Goal: Task Accomplishment & Management: Use online tool/utility

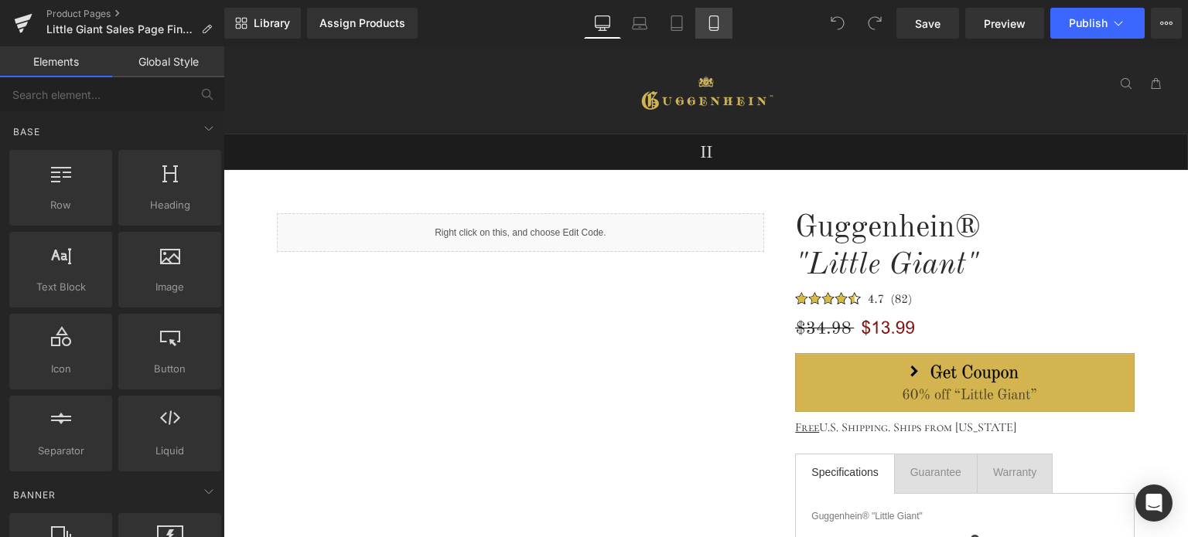
click at [719, 30] on icon at bounding box center [713, 22] width 15 height 15
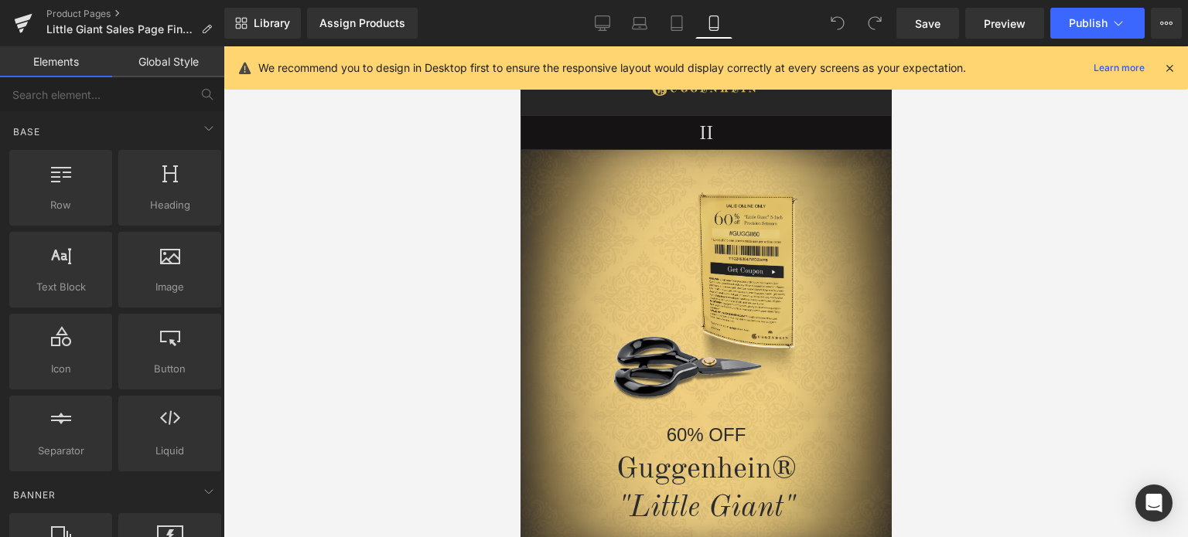
drag, startPoint x: 1171, startPoint y: 69, endPoint x: 1132, endPoint y: 77, distance: 39.6
click at [1171, 69] on icon at bounding box center [1169, 68] width 14 height 14
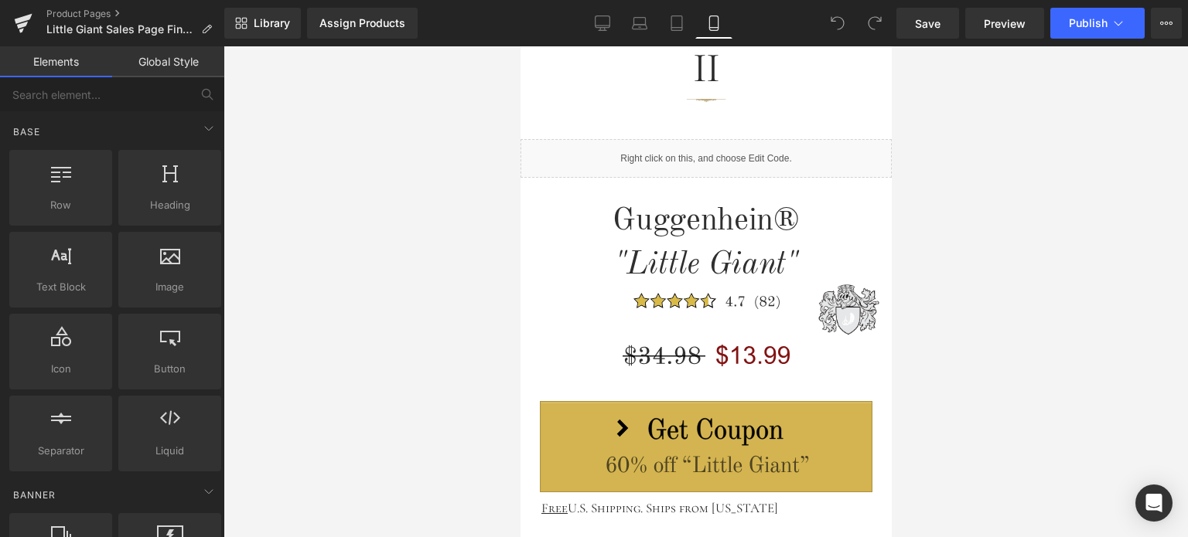
scroll to position [541, 0]
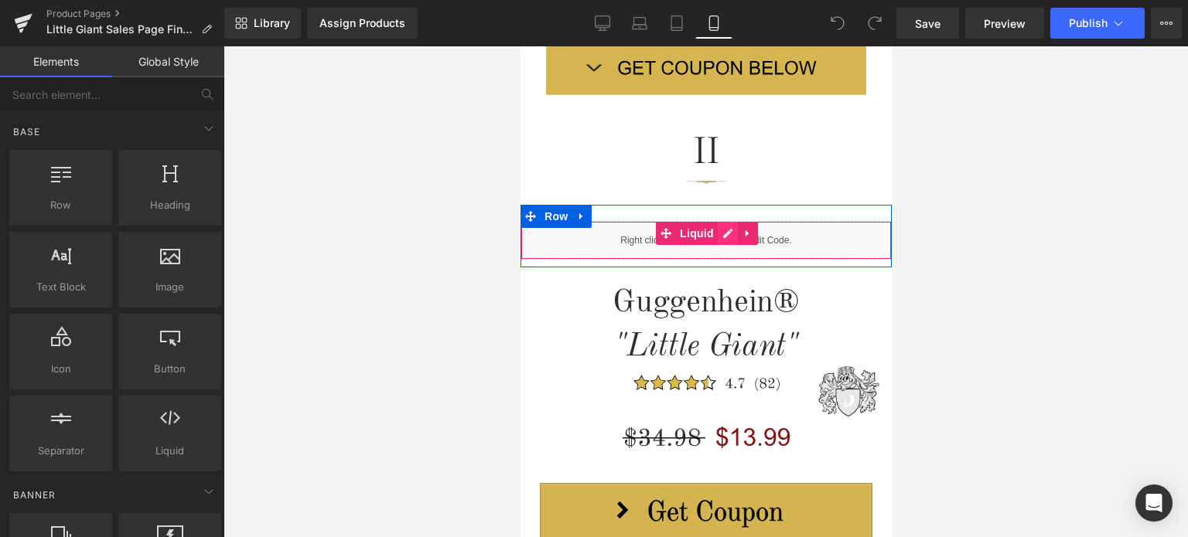
click at [724, 234] on div "Liquid" at bounding box center [705, 240] width 371 height 39
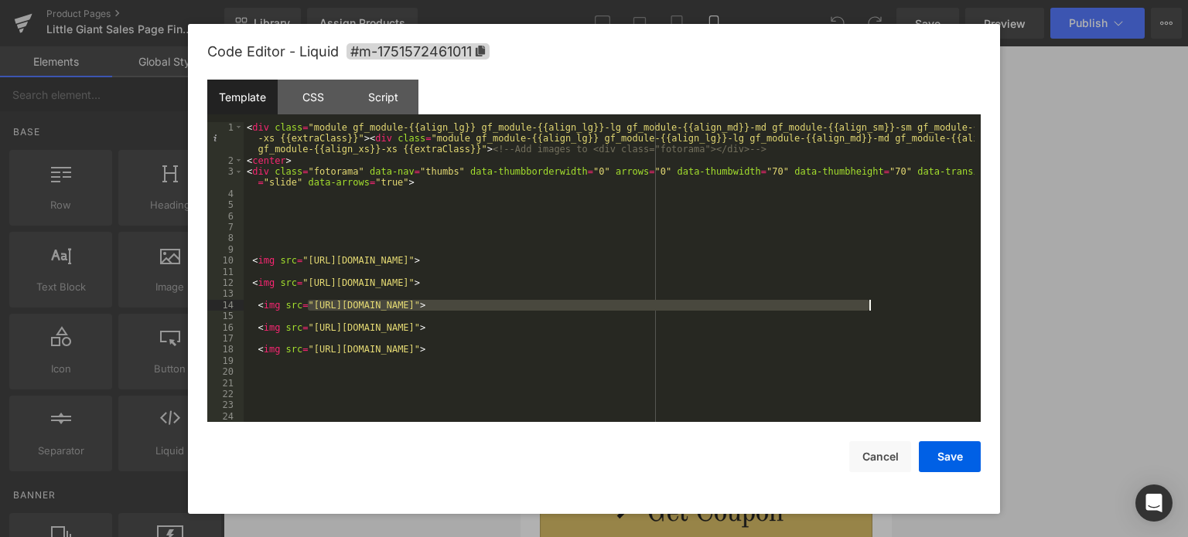
drag, startPoint x: 309, startPoint y: 307, endPoint x: 869, endPoint y: 304, distance: 559.8
click at [869, 304] on div "< div class = "module gf_module-{{align_lg}} gf_module-{{align_lg}}-lg gf_modul…" at bounding box center [609, 294] width 731 height 345
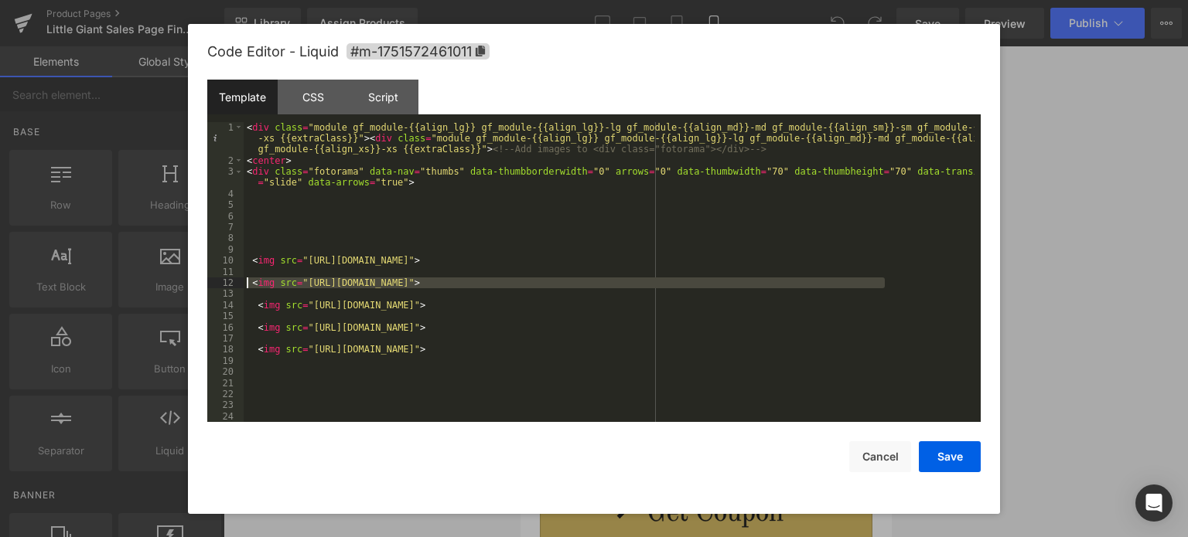
drag, startPoint x: 898, startPoint y: 284, endPoint x: 247, endPoint y: 288, distance: 650.3
click at [247, 288] on div "< div class = "module gf_module-{{align_lg}} gf_module-{{align_lg}}-lg gf_modul…" at bounding box center [609, 294] width 731 height 345
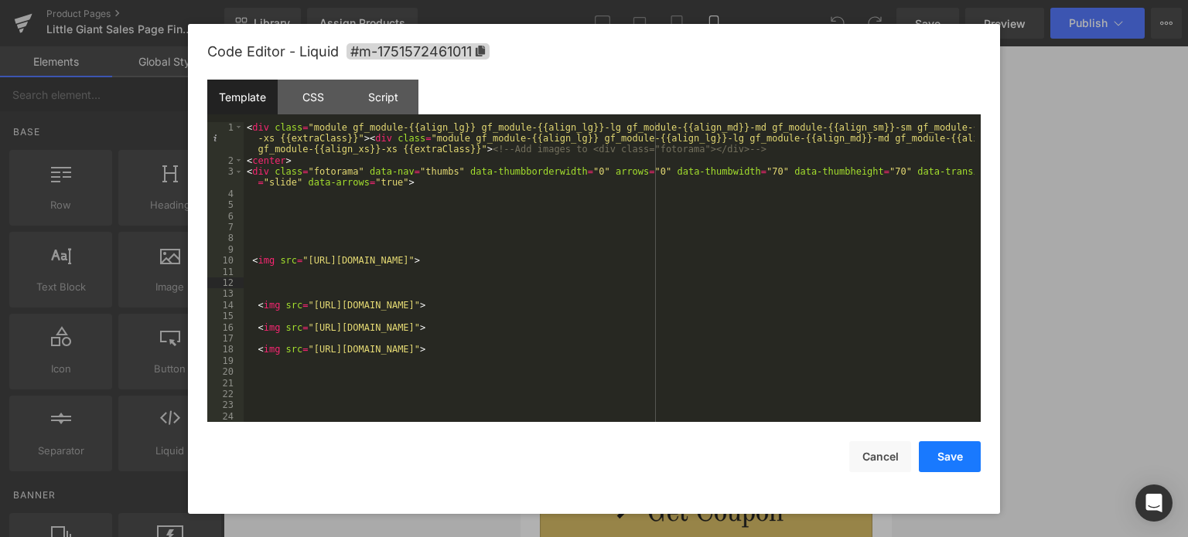
click at [951, 456] on button "Save" at bounding box center [950, 456] width 62 height 31
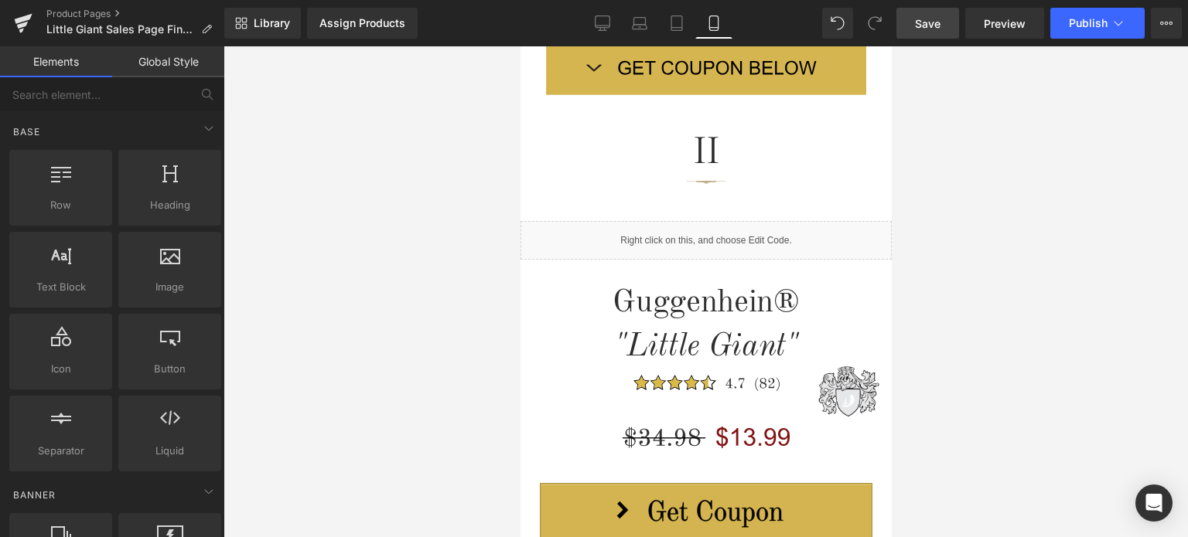
click at [937, 29] on span "Save" at bounding box center [928, 23] width 26 height 16
click at [1011, 30] on span "Preview" at bounding box center [1004, 23] width 42 height 16
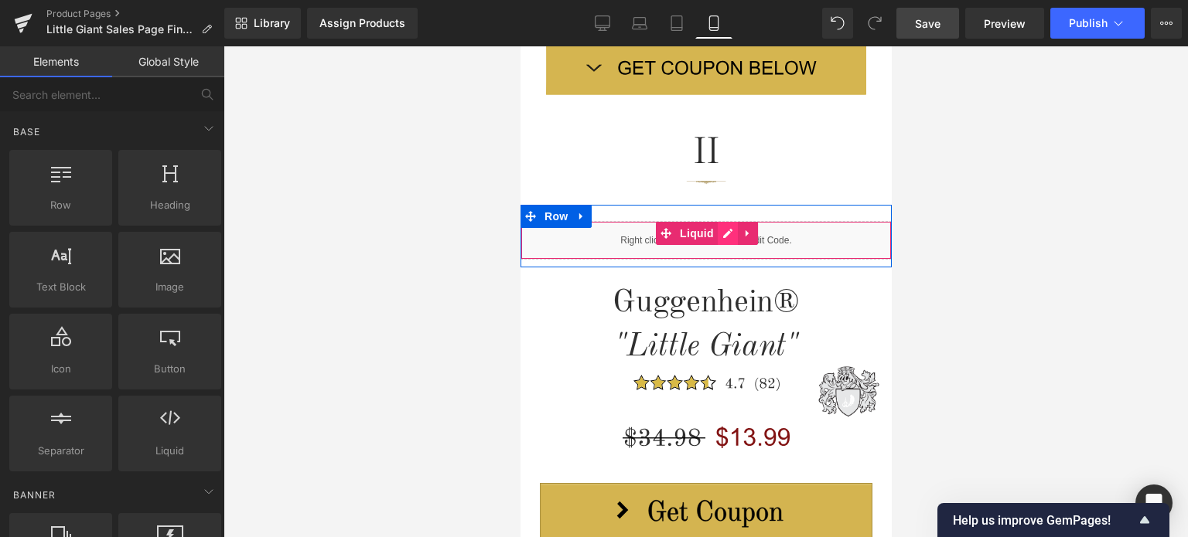
click at [723, 238] on div "Liquid" at bounding box center [705, 240] width 371 height 39
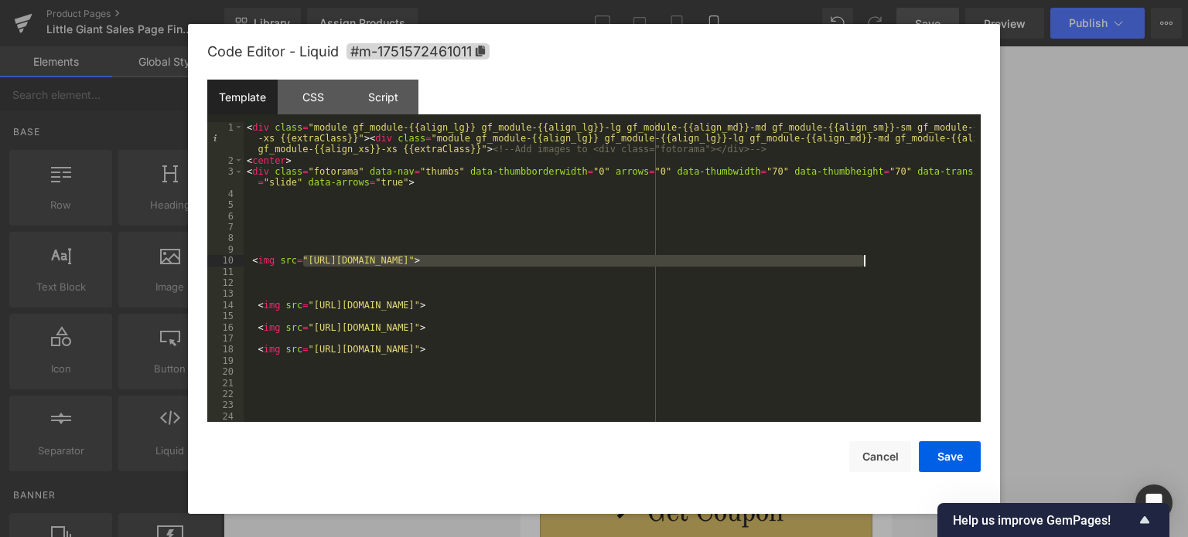
drag, startPoint x: 303, startPoint y: 260, endPoint x: 862, endPoint y: 257, distance: 559.0
click at [862, 257] on div "< div class = "module gf_module-{{align_lg}} gf_module-{{align_lg}}-lg gf_modul…" at bounding box center [609, 294] width 731 height 345
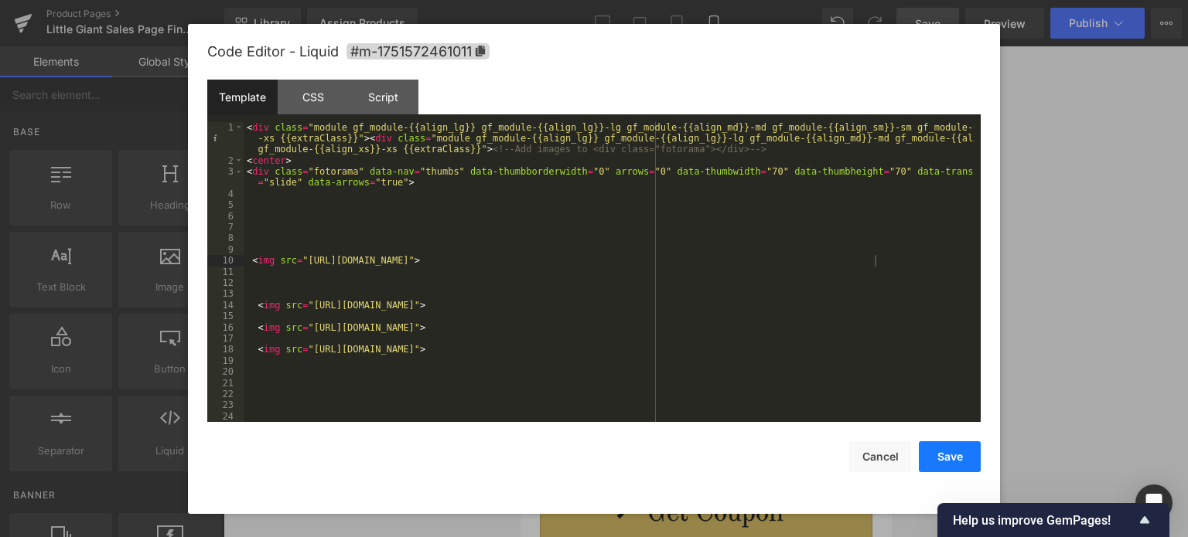
click at [949, 455] on button "Save" at bounding box center [950, 456] width 62 height 31
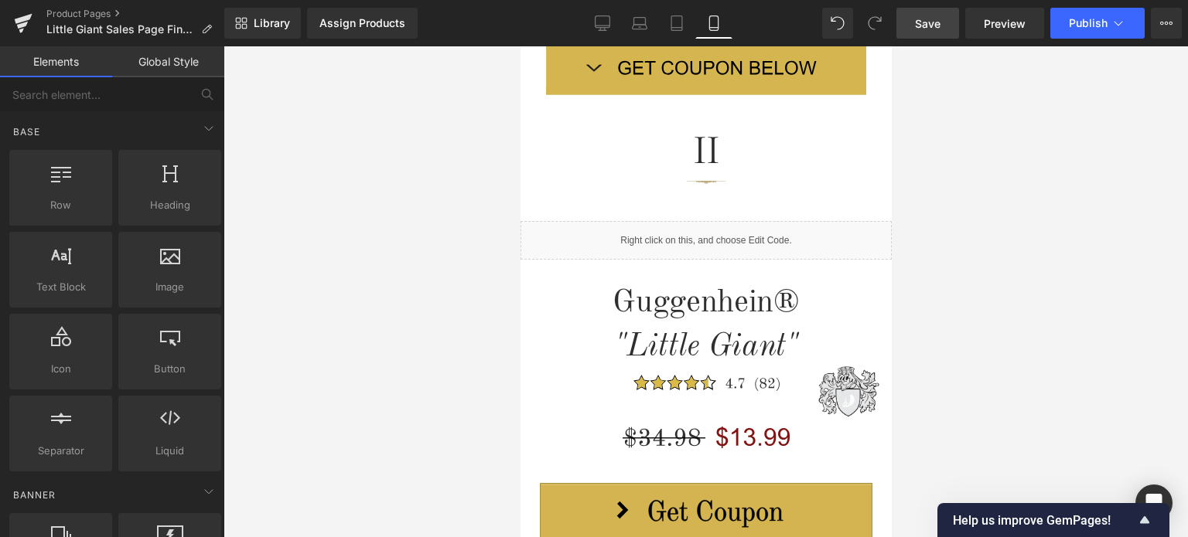
click at [934, 27] on span "Save" at bounding box center [928, 23] width 26 height 16
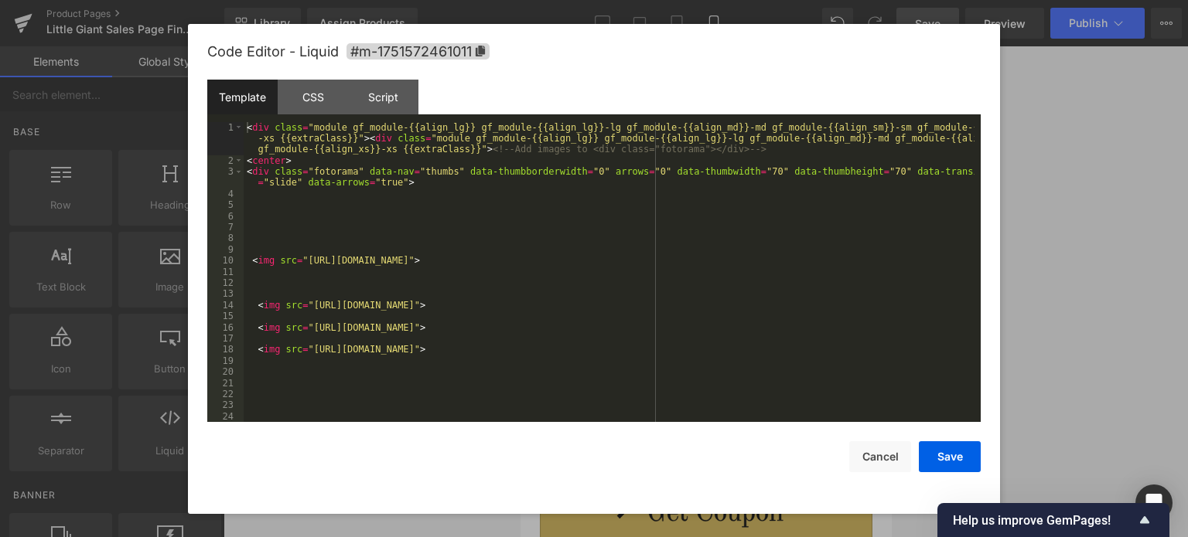
click at [723, 234] on div "Liquid" at bounding box center [705, 240] width 371 height 39
drag, startPoint x: 926, startPoint y: 307, endPoint x: 252, endPoint y: 308, distance: 673.4
click at [252, 308] on div "< div class = "module gf_module-{{align_lg}} gf_module-{{align_lg}}-lg gf_modul…" at bounding box center [609, 294] width 731 height 345
click at [959, 455] on button "Save" at bounding box center [950, 456] width 62 height 31
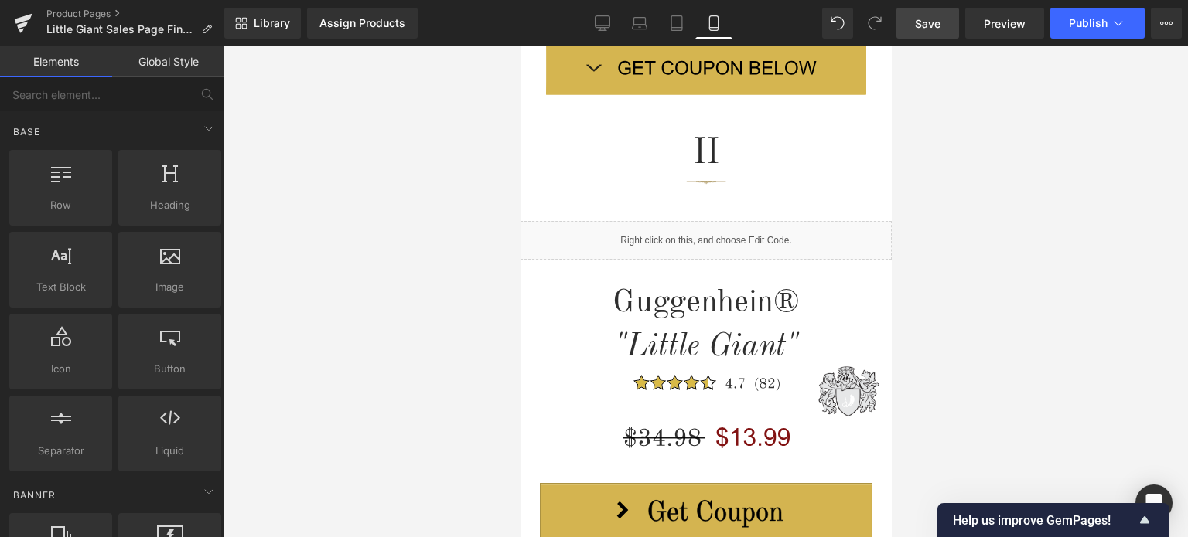
click at [931, 20] on span "Save" at bounding box center [928, 23] width 26 height 16
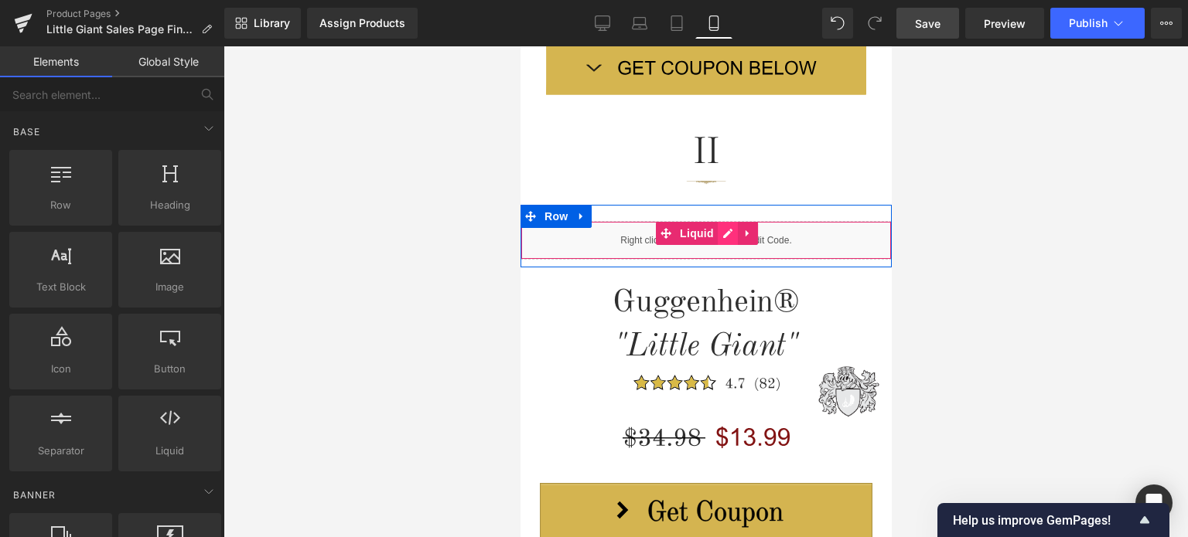
click at [721, 235] on div "Liquid" at bounding box center [705, 240] width 371 height 39
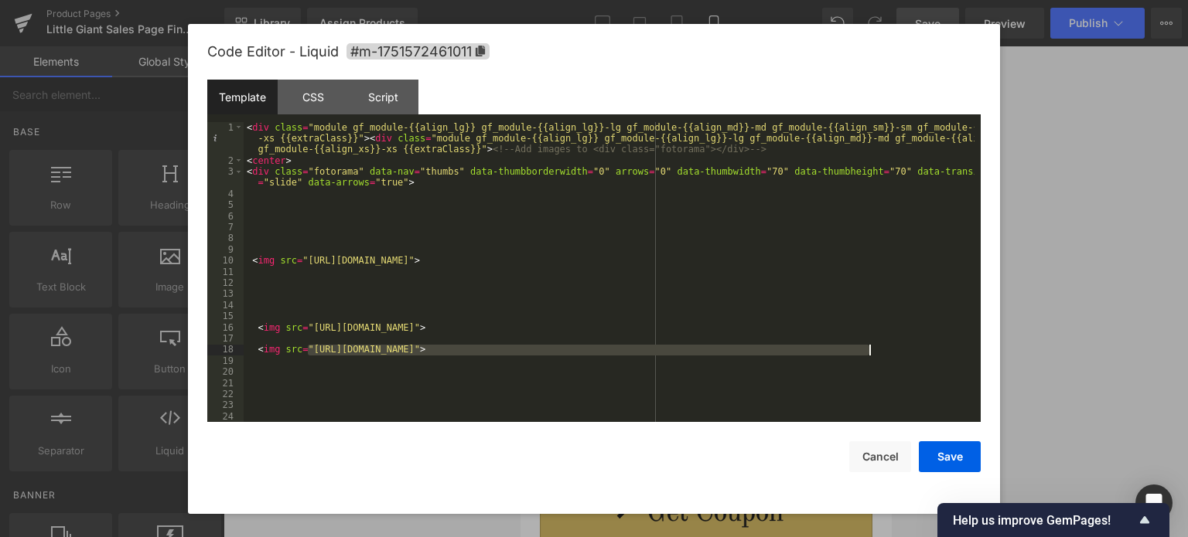
drag, startPoint x: 309, startPoint y: 352, endPoint x: 868, endPoint y: 351, distance: 559.0
click at [868, 351] on div "< div class = "module gf_module-{{align_lg}} gf_module-{{align_lg}}-lg gf_modul…" at bounding box center [609, 294] width 731 height 345
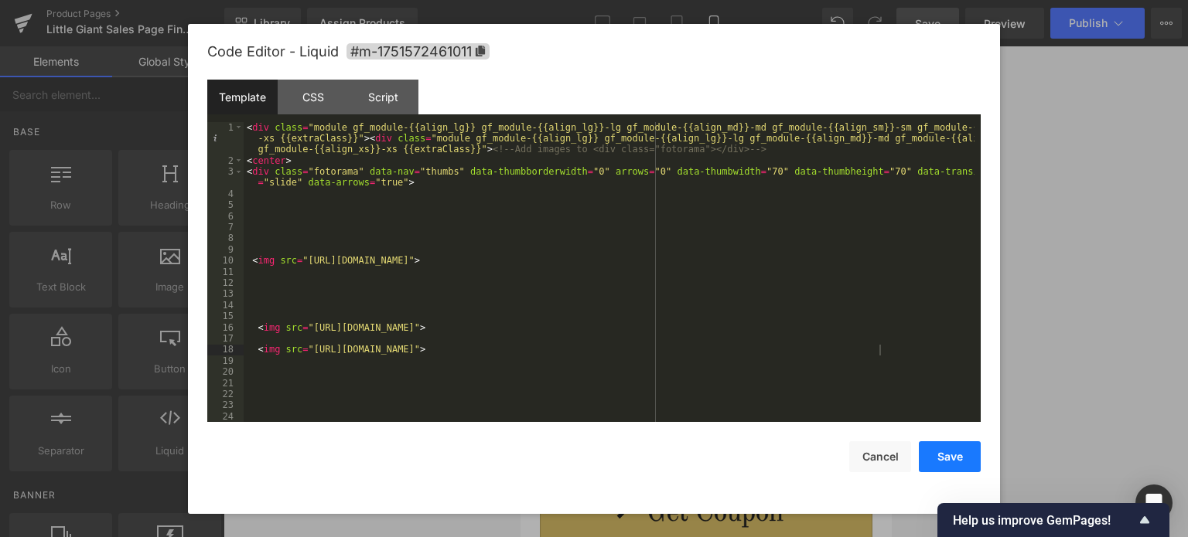
click at [947, 457] on button "Save" at bounding box center [950, 456] width 62 height 31
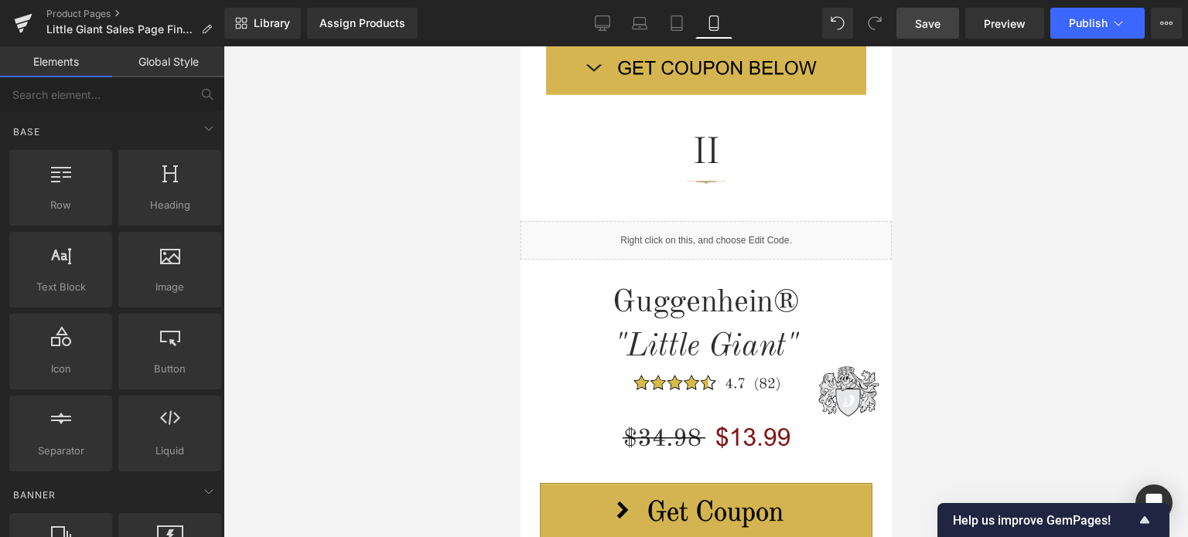
click at [929, 24] on span "Save" at bounding box center [928, 23] width 26 height 16
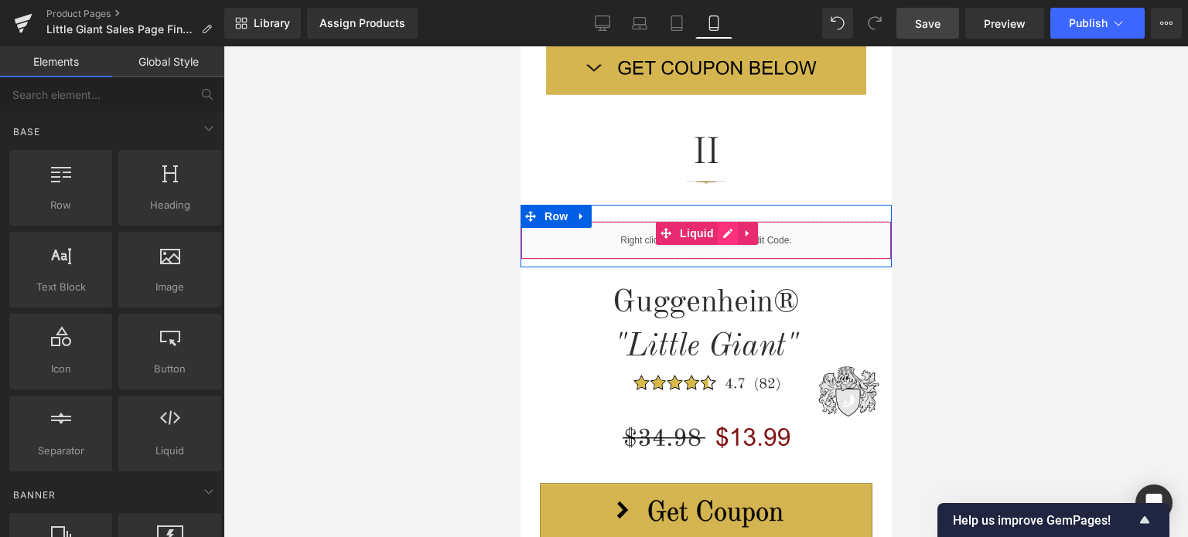
click at [716, 235] on div "Liquid" at bounding box center [705, 240] width 371 height 39
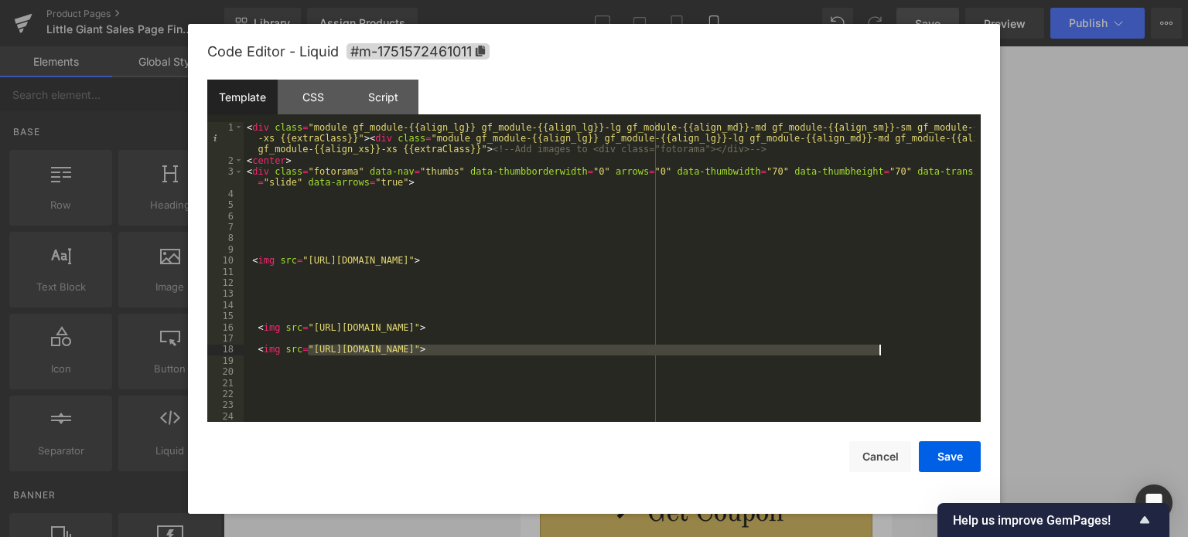
drag, startPoint x: 309, startPoint y: 350, endPoint x: 877, endPoint y: 353, distance: 568.3
click at [877, 353] on div "< div class = "module gf_module-{{align_lg}} gf_module-{{align_lg}}-lg gf_modul…" at bounding box center [609, 294] width 731 height 345
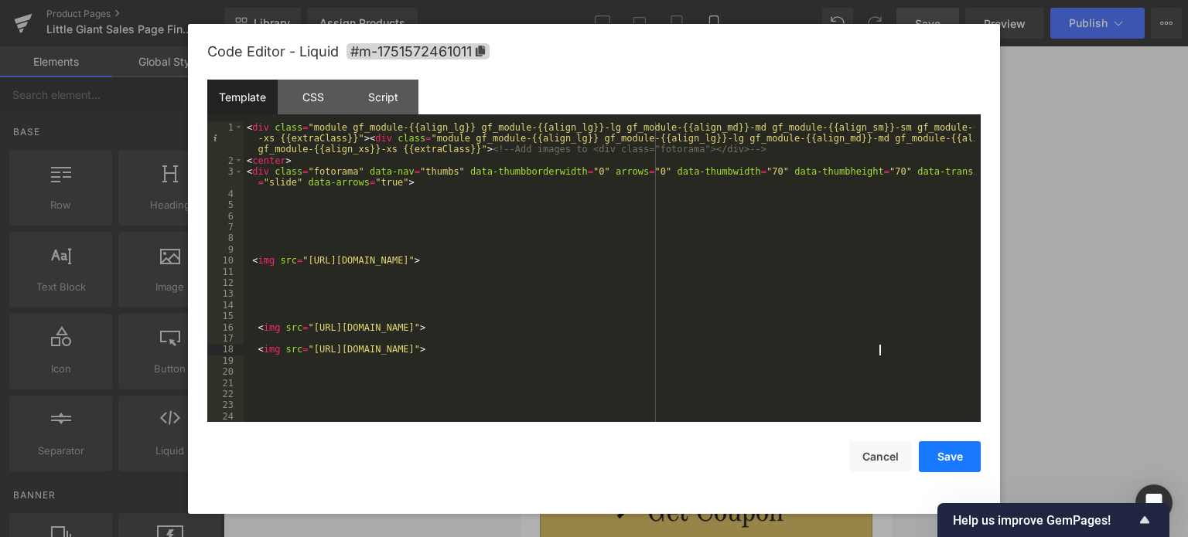
click at [946, 459] on button "Save" at bounding box center [950, 456] width 62 height 31
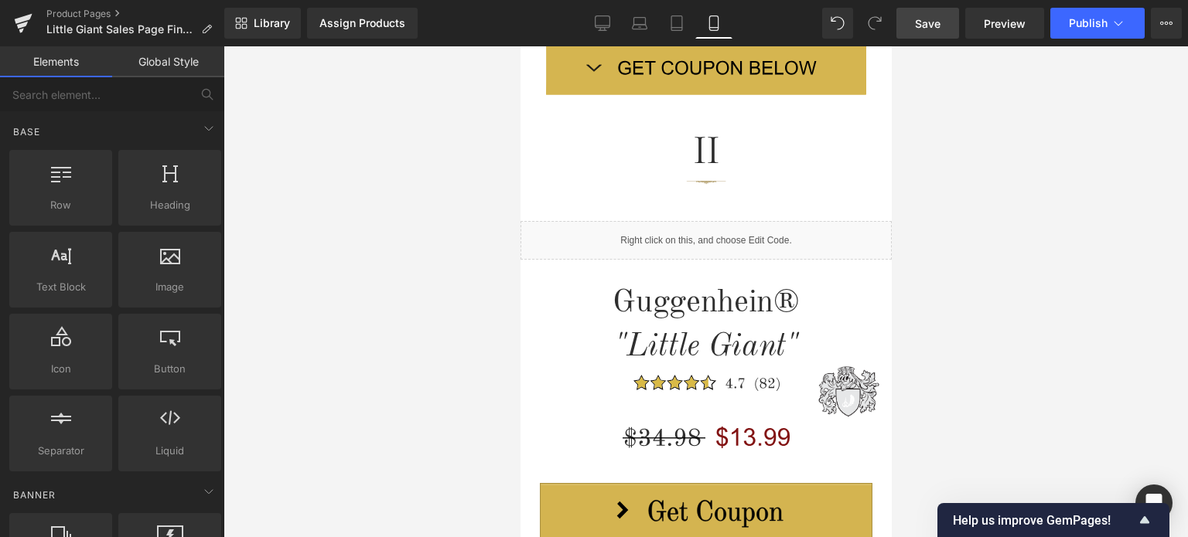
click at [942, 20] on link "Save" at bounding box center [927, 23] width 63 height 31
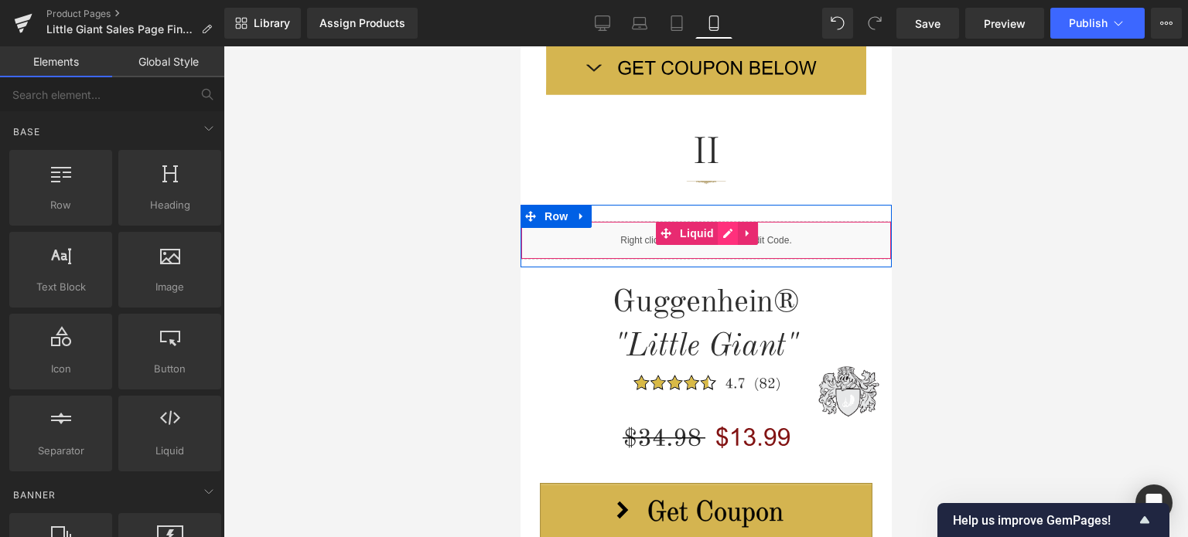
click at [718, 232] on div "Liquid" at bounding box center [705, 240] width 371 height 39
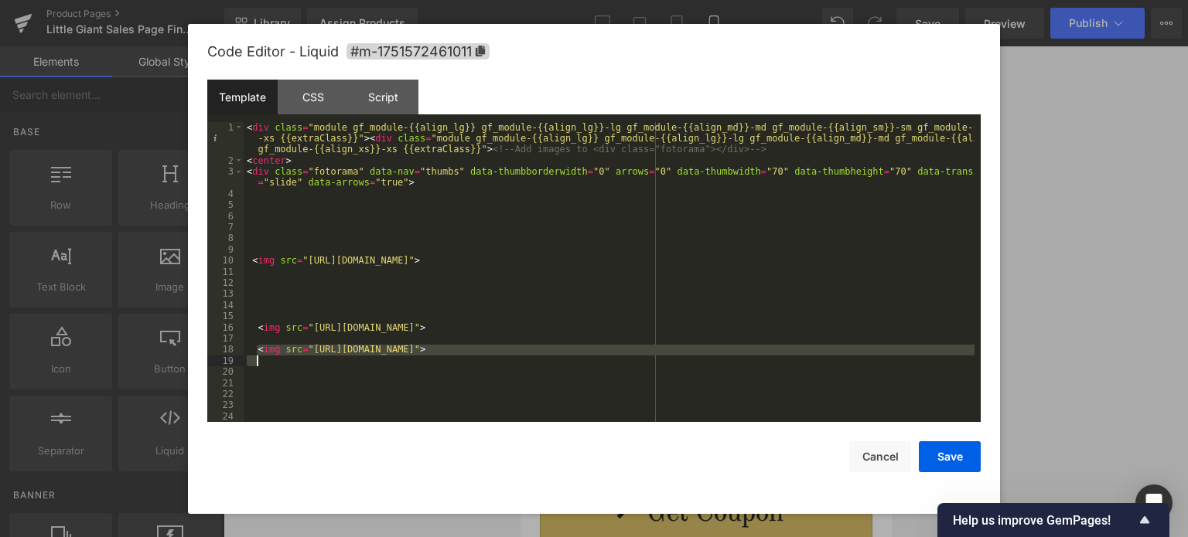
drag, startPoint x: 256, startPoint y: 350, endPoint x: 906, endPoint y: 356, distance: 650.3
click at [906, 356] on div "< div class = "module gf_module-{{align_lg}} gf_module-{{align_lg}}-lg gf_modul…" at bounding box center [609, 294] width 731 height 345
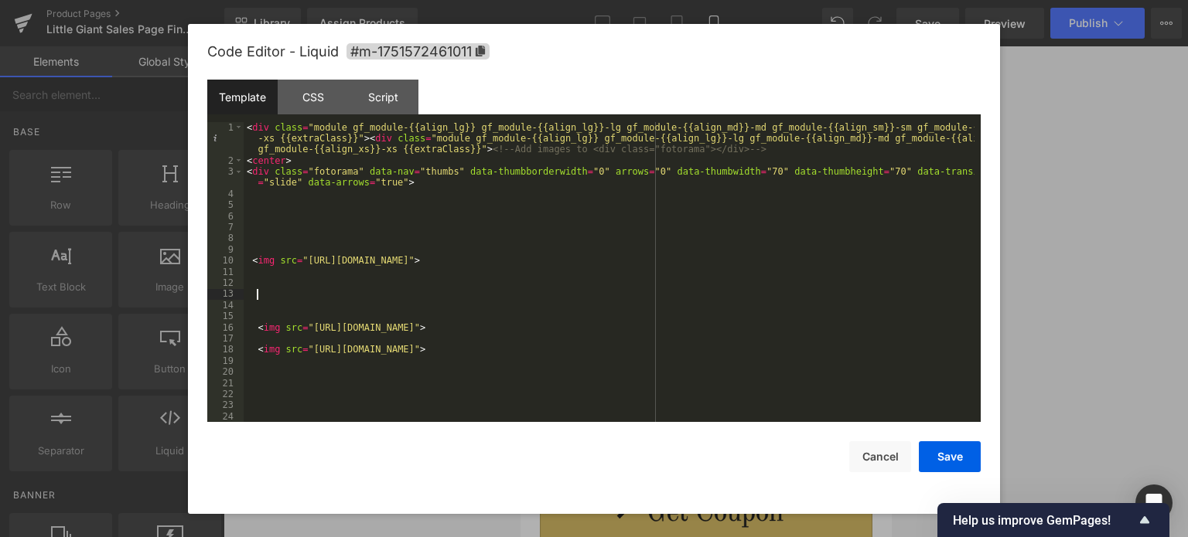
click at [267, 291] on div "< div class = "module gf_module-{{align_lg}} gf_module-{{align_lg}}-lg gf_modul…" at bounding box center [609, 294] width 731 height 345
drag, startPoint x: 309, startPoint y: 293, endPoint x: 878, endPoint y: 296, distance: 568.3
click at [878, 296] on div "< div class = "module gf_module-{{align_lg}} gf_module-{{align_lg}}-lg gf_modul…" at bounding box center [609, 294] width 731 height 345
click at [951, 455] on button "Save" at bounding box center [950, 456] width 62 height 31
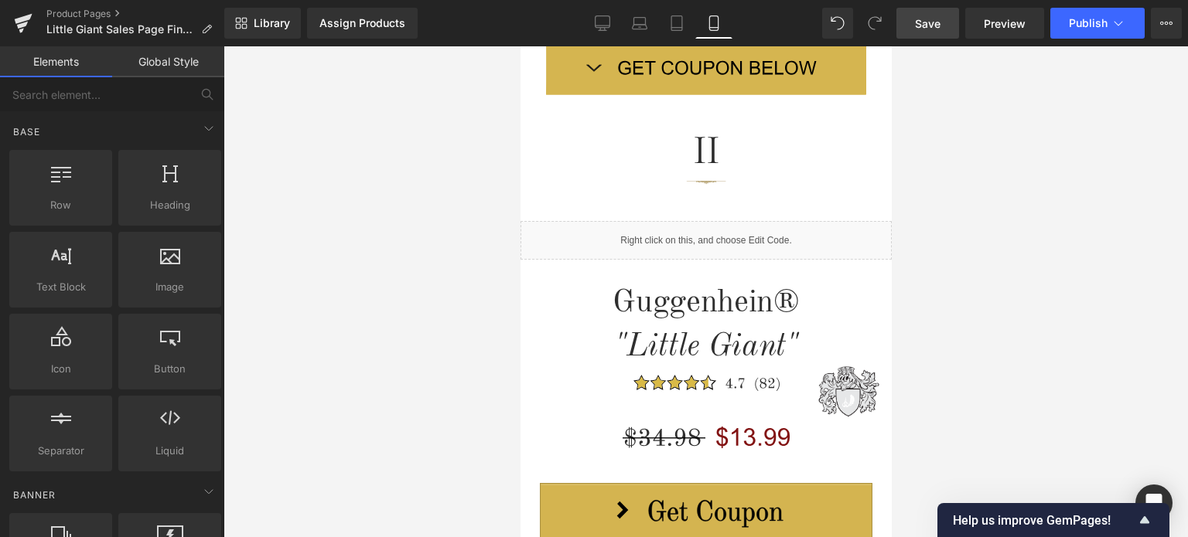
click at [929, 13] on link "Save" at bounding box center [927, 23] width 63 height 31
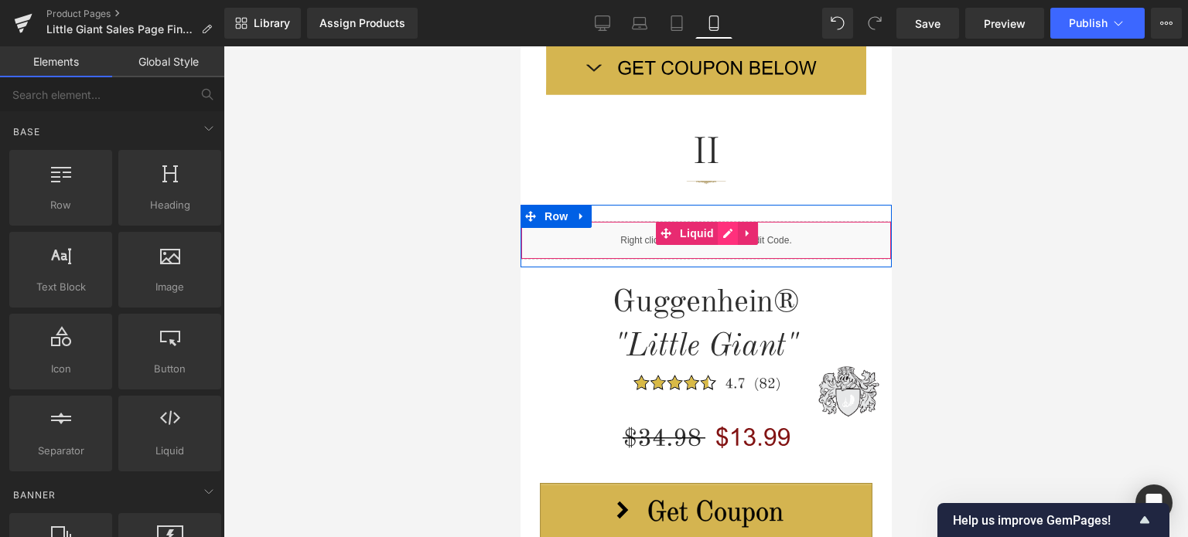
click at [718, 234] on div "Liquid" at bounding box center [705, 240] width 371 height 39
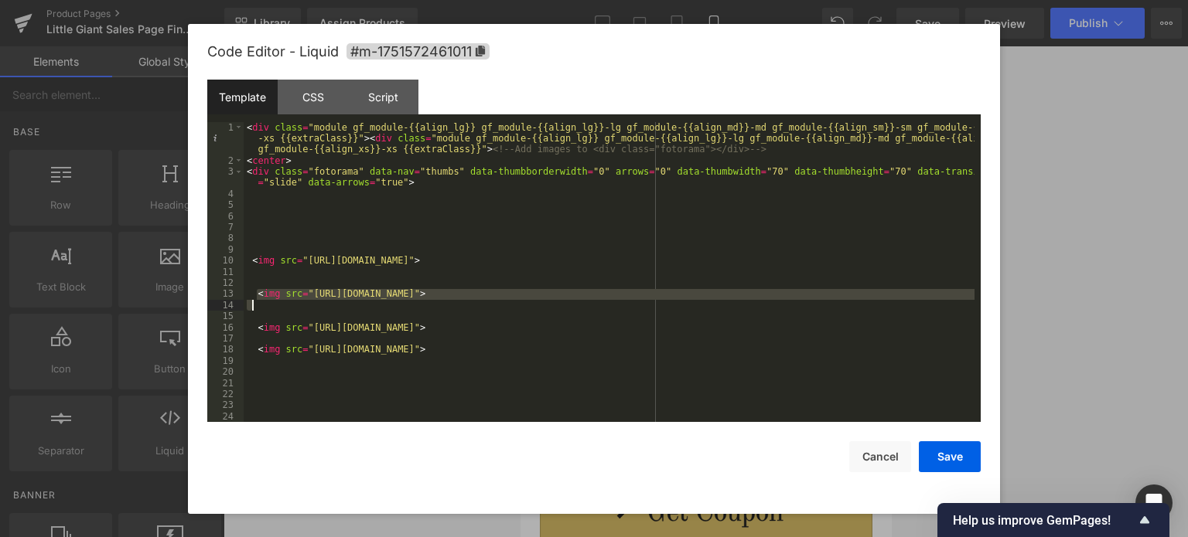
drag, startPoint x: 255, startPoint y: 293, endPoint x: 908, endPoint y: 303, distance: 652.6
click at [908, 303] on div "< div class = "module gf_module-{{align_lg}} gf_module-{{align_lg}}-lg gf_modul…" at bounding box center [609, 294] width 731 height 345
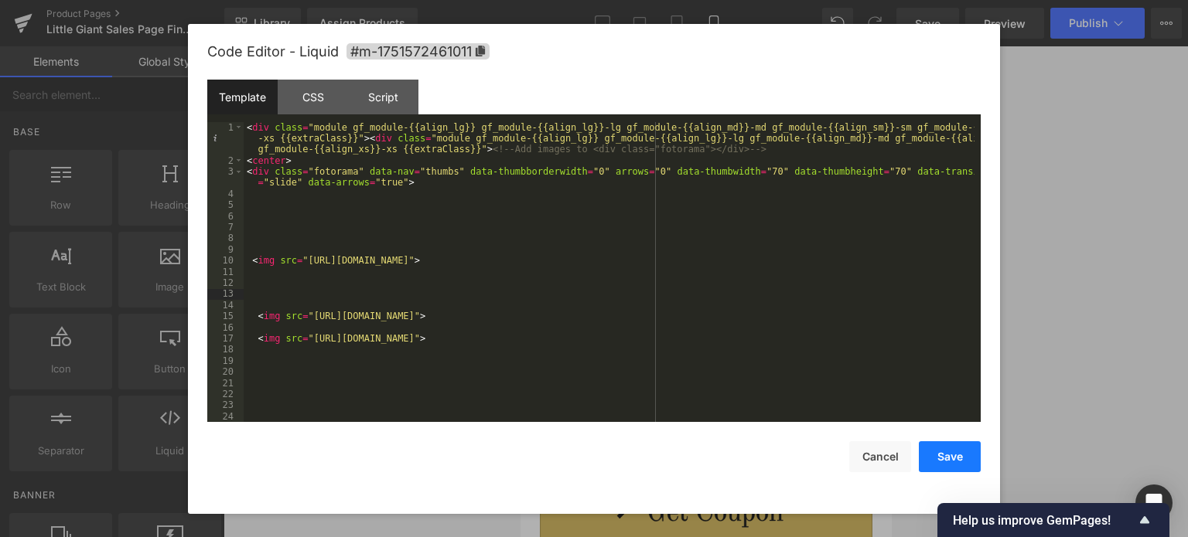
click at [948, 458] on button "Save" at bounding box center [950, 456] width 62 height 31
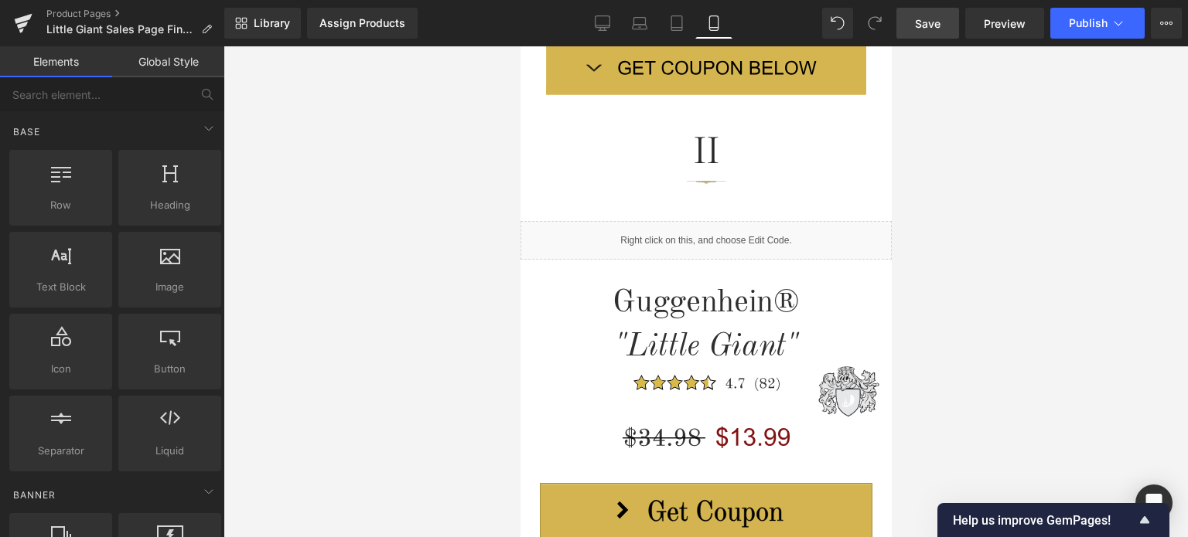
click at [926, 25] on span "Save" at bounding box center [928, 23] width 26 height 16
click at [929, 19] on span "Save" at bounding box center [928, 23] width 26 height 16
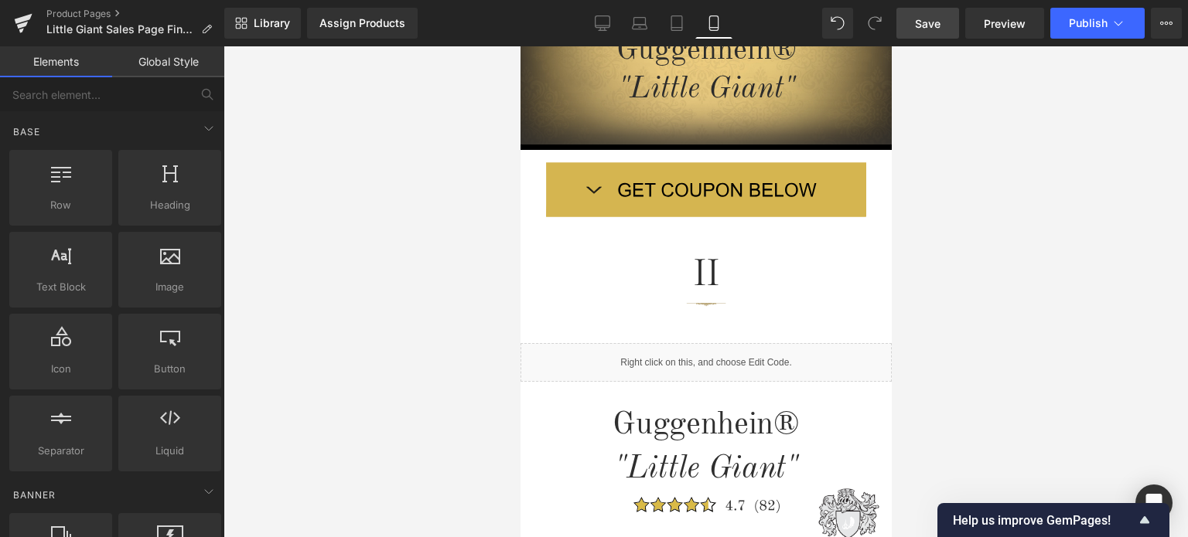
scroll to position [427, 0]
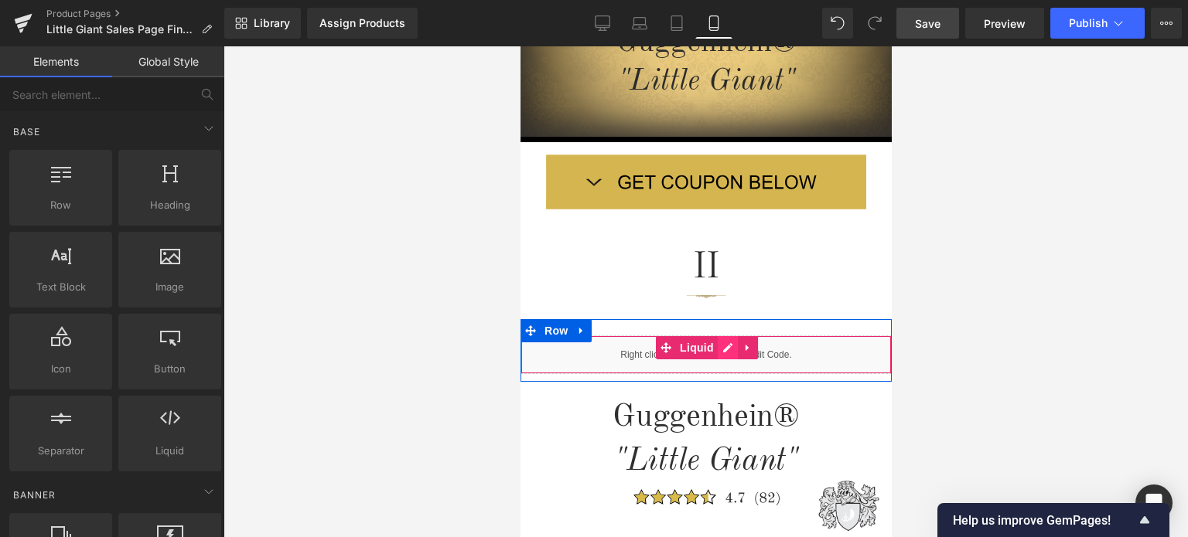
click at [719, 350] on div "Liquid" at bounding box center [705, 355] width 371 height 39
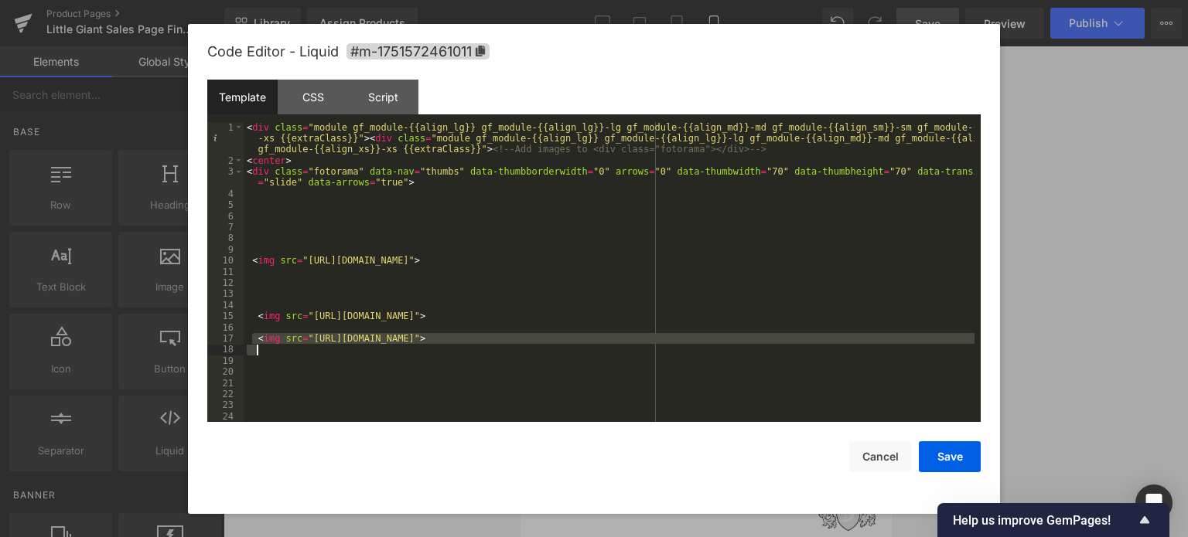
drag, startPoint x: 254, startPoint y: 342, endPoint x: 903, endPoint y: 341, distance: 649.5
click at [910, 345] on div "< div class = "module gf_module-{{align_lg}} gf_module-{{align_lg}}-lg gf_modul…" at bounding box center [609, 294] width 731 height 345
click at [266, 288] on div "< div class = "module gf_module-{{align_lg}} gf_module-{{align_lg}}-lg gf_modul…" at bounding box center [609, 294] width 731 height 345
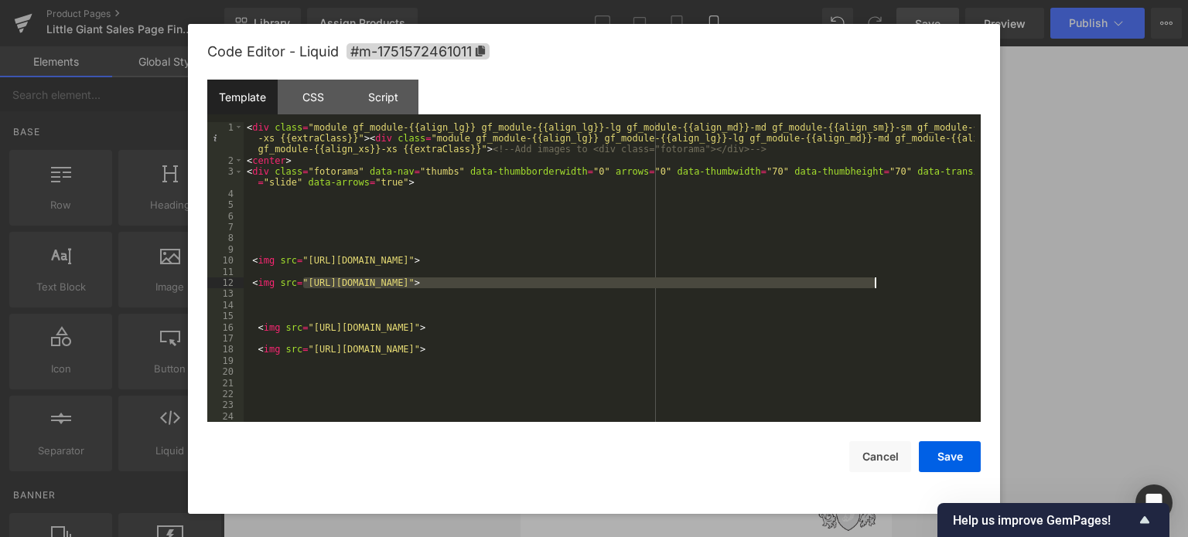
drag, startPoint x: 303, startPoint y: 284, endPoint x: 874, endPoint y: 281, distance: 570.6
click at [874, 281] on div "< div class = "module gf_module-{{align_lg}} gf_module-{{align_lg}}-lg gf_modul…" at bounding box center [609, 294] width 731 height 345
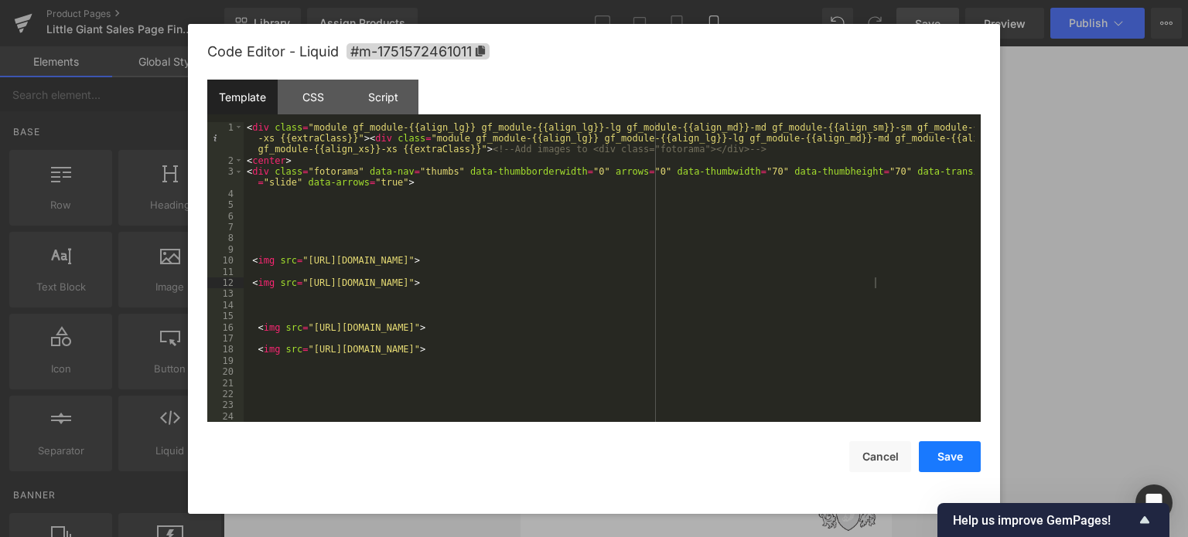
click at [953, 457] on button "Save" at bounding box center [950, 456] width 62 height 31
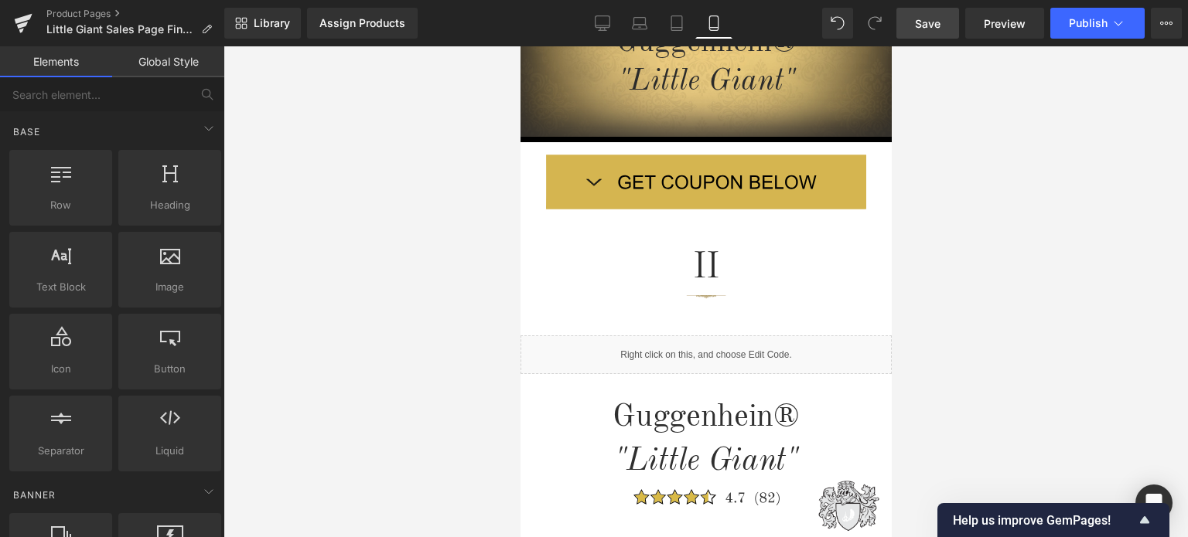
click at [931, 20] on span "Save" at bounding box center [928, 23] width 26 height 16
click at [993, 26] on span "Preview" at bounding box center [1004, 23] width 42 height 16
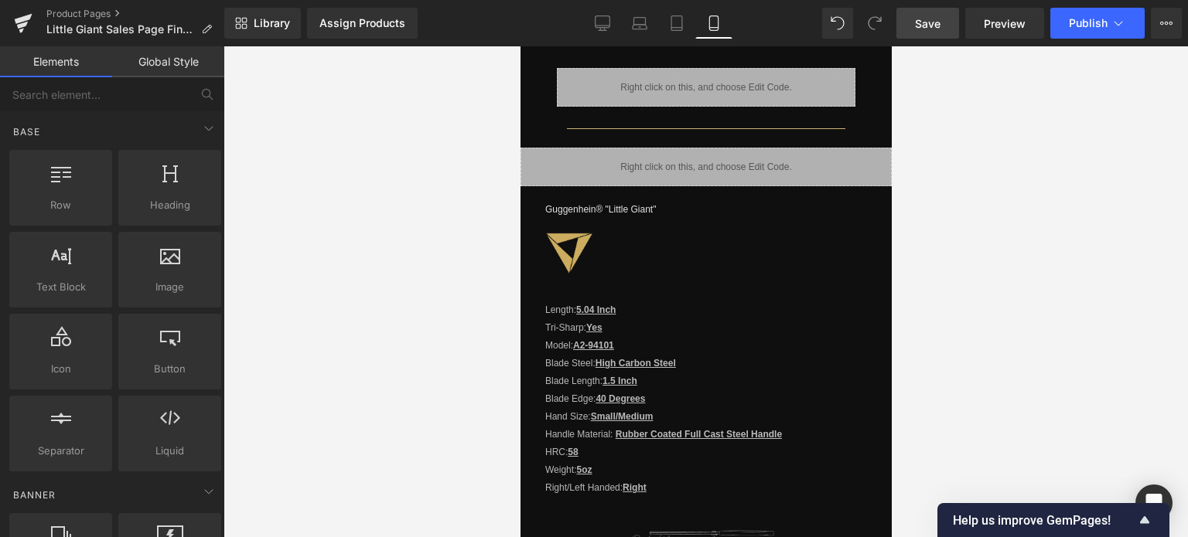
scroll to position [1509, 0]
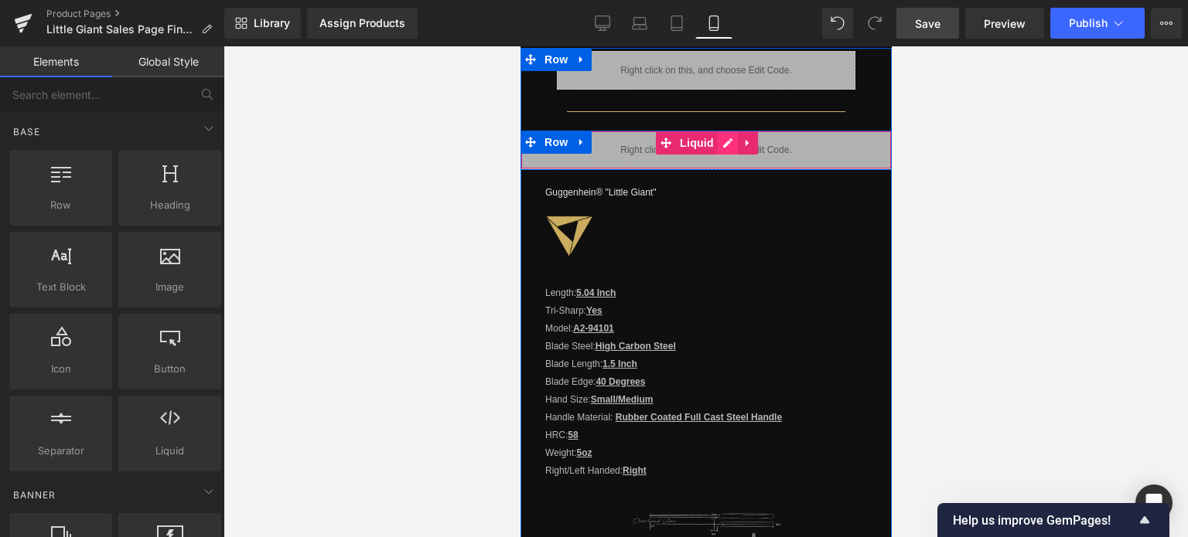
click at [718, 135] on div "Liquid" at bounding box center [705, 150] width 371 height 39
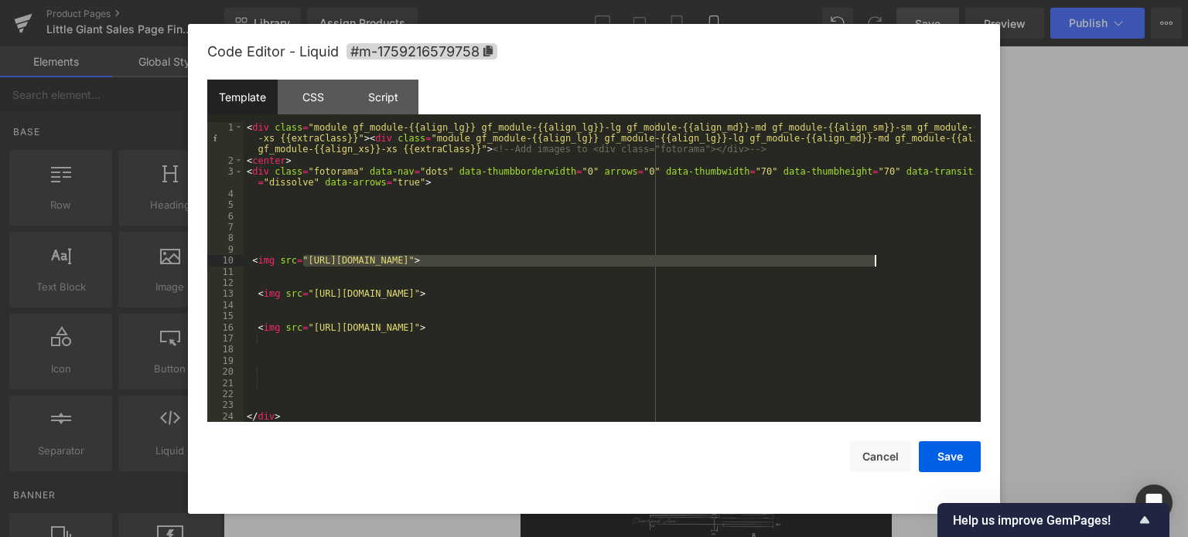
drag, startPoint x: 302, startPoint y: 259, endPoint x: 873, endPoint y: 261, distance: 570.6
click at [873, 261] on div "< div class = "module gf_module-{{align_lg}} gf_module-{{align_lg}}-lg gf_modul…" at bounding box center [609, 294] width 731 height 345
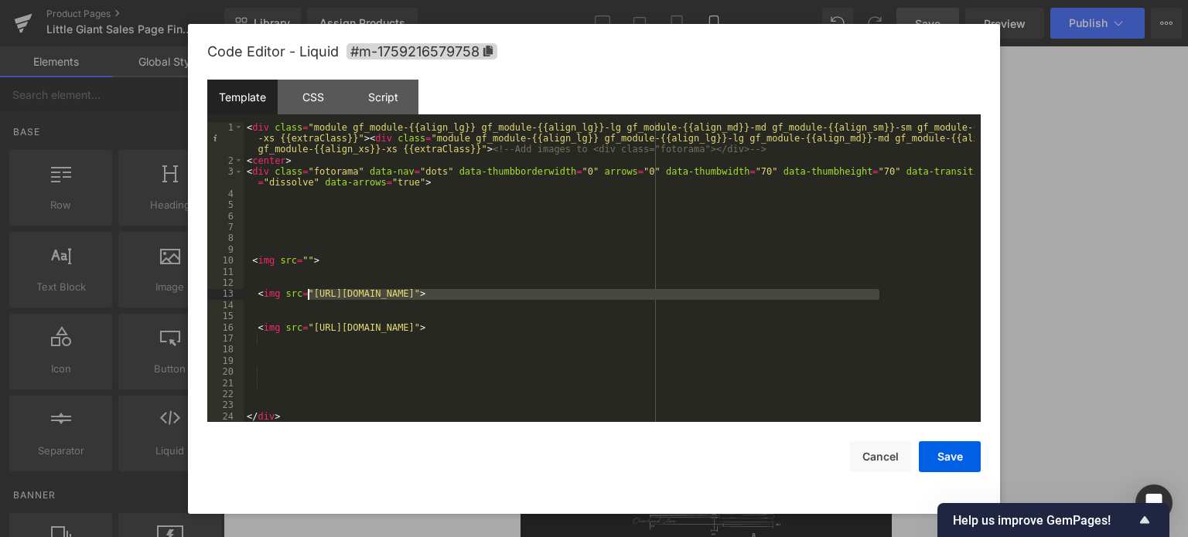
drag, startPoint x: 878, startPoint y: 293, endPoint x: 308, endPoint y: 295, distance: 570.6
click at [308, 295] on div "< div class = "module gf_module-{{align_lg}} gf_module-{{align_lg}}-lg gf_modul…" at bounding box center [609, 294] width 731 height 345
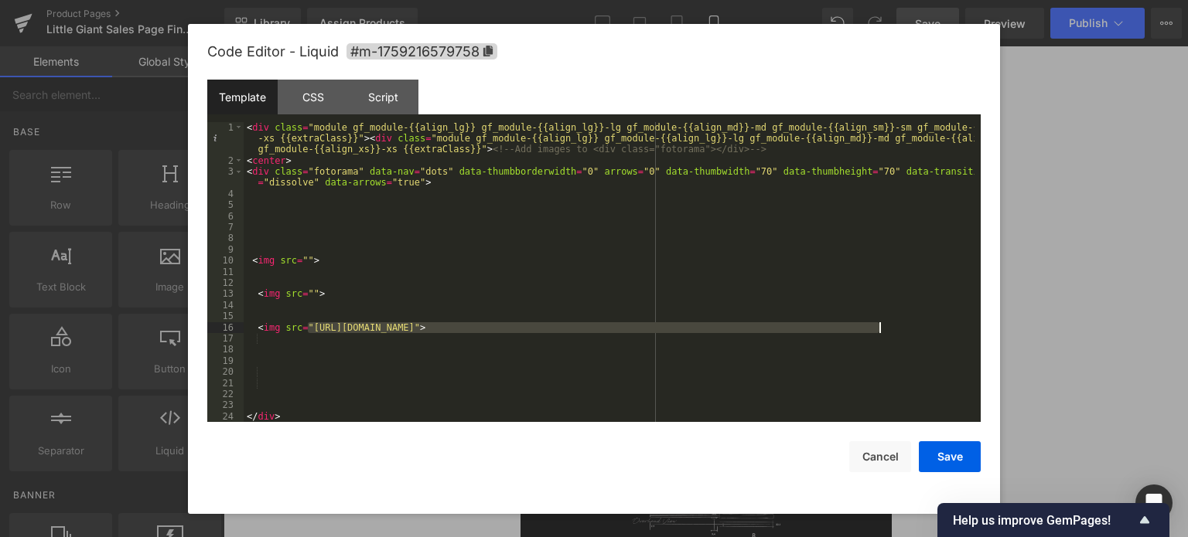
drag, startPoint x: 309, startPoint y: 329, endPoint x: 874, endPoint y: 331, distance: 566.0
click at [876, 330] on div "< div class = "module gf_module-{{align_lg}} gf_module-{{align_lg}}-lg gf_modul…" at bounding box center [609, 294] width 731 height 345
drag, startPoint x: 878, startPoint y: 326, endPoint x: 309, endPoint y: 331, distance: 569.9
click at [309, 331] on div "< div class = "module gf_module-{{align_lg}} gf_module-{{align_lg}}-lg gf_modul…" at bounding box center [609, 294] width 731 height 345
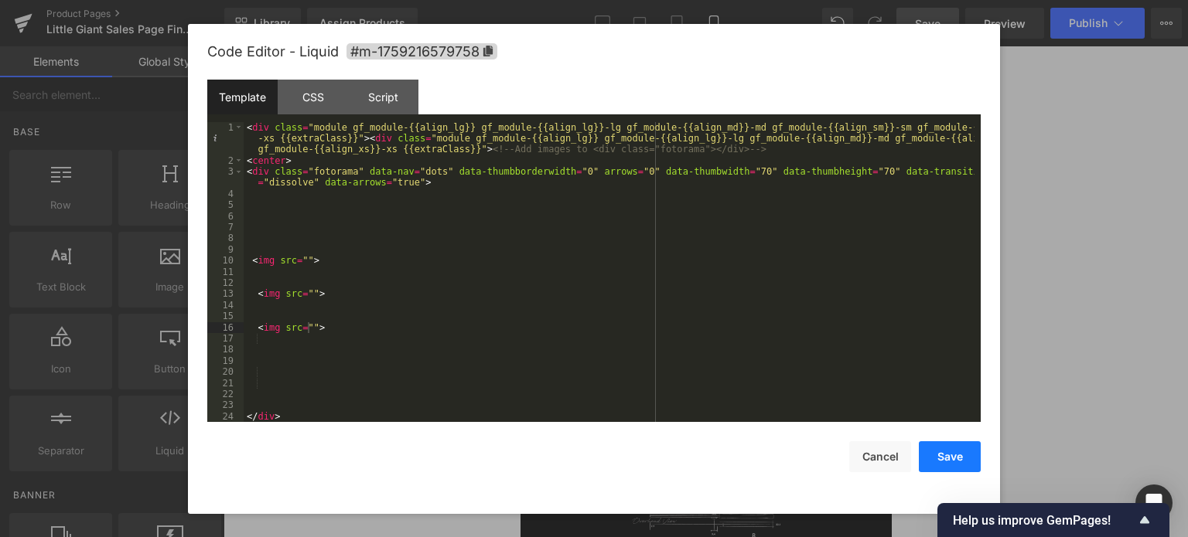
click at [956, 451] on button "Save" at bounding box center [950, 456] width 62 height 31
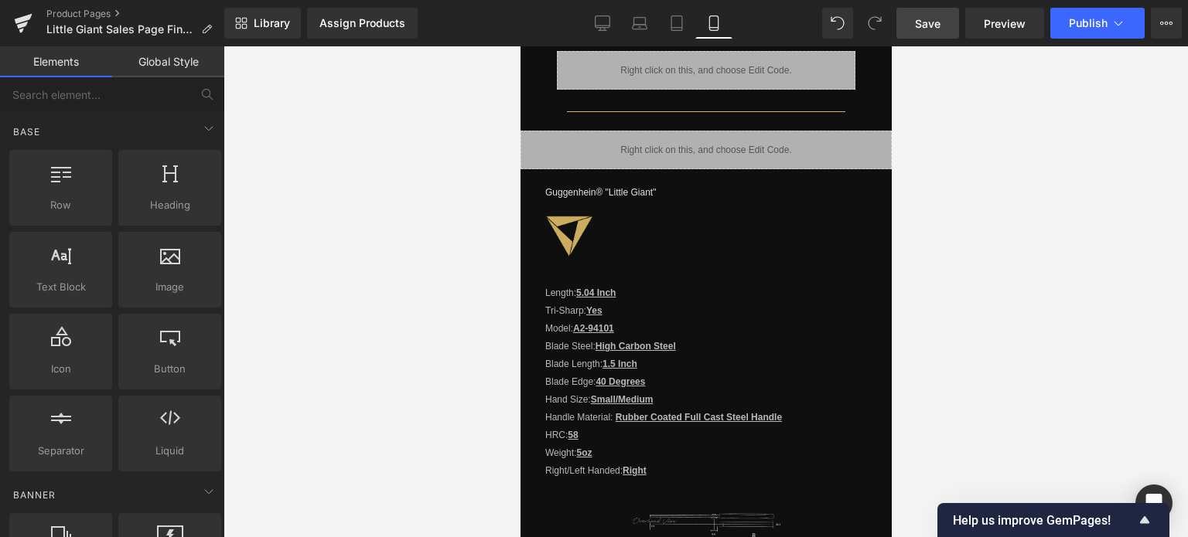
click at [939, 24] on span "Save" at bounding box center [928, 23] width 26 height 16
click at [927, 21] on span "Save" at bounding box center [928, 23] width 26 height 16
drag, startPoint x: 932, startPoint y: 22, endPoint x: 952, endPoint y: 39, distance: 26.3
click at [932, 22] on span "Save" at bounding box center [928, 23] width 26 height 16
click at [78, 13] on link "Product Pages" at bounding box center [135, 14] width 178 height 12
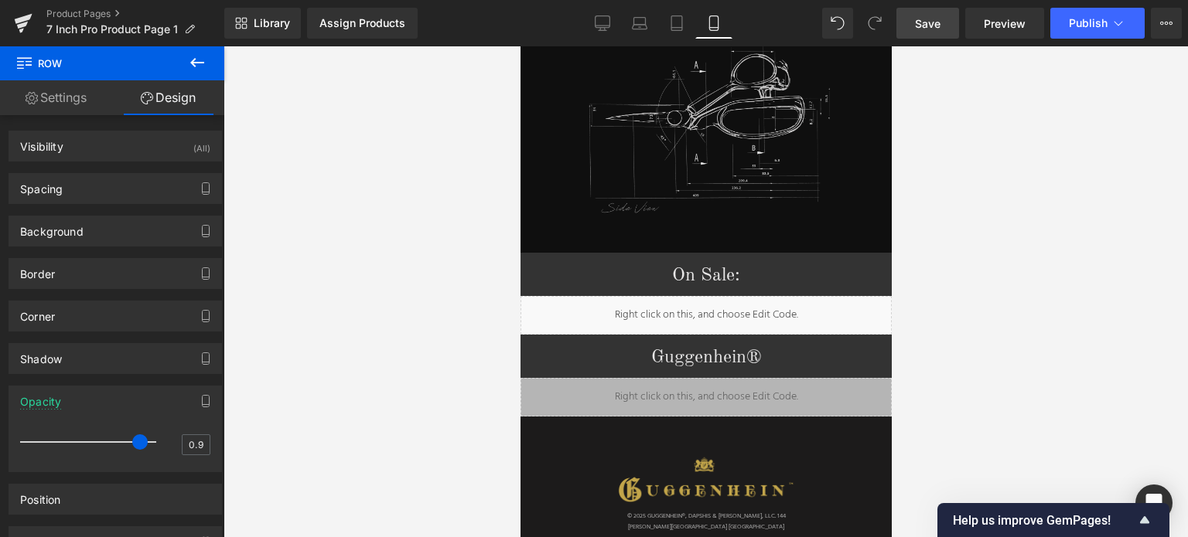
click at [929, 26] on span "Save" at bounding box center [928, 23] width 26 height 16
